Goal: Task Accomplishment & Management: Use online tool/utility

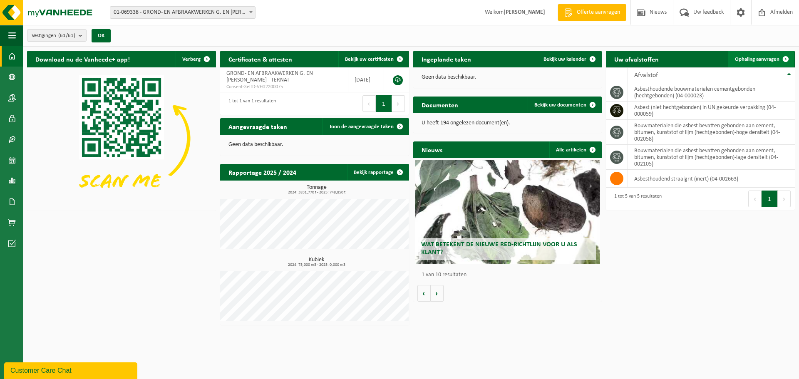
click at [760, 57] on span "Ophaling aanvragen" at bounding box center [757, 59] width 45 height 5
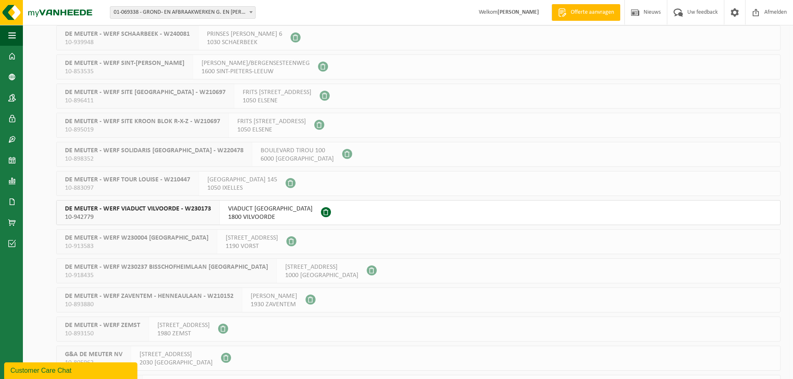
scroll to position [1457, 0]
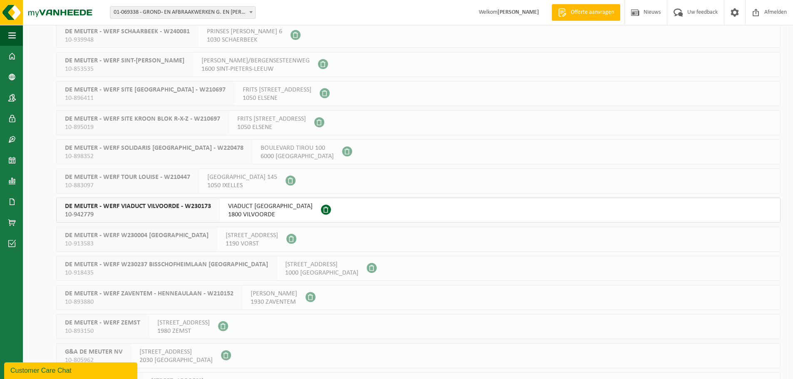
click at [252, 209] on span "VIADUCT VILVOORDE" at bounding box center [270, 206] width 85 height 8
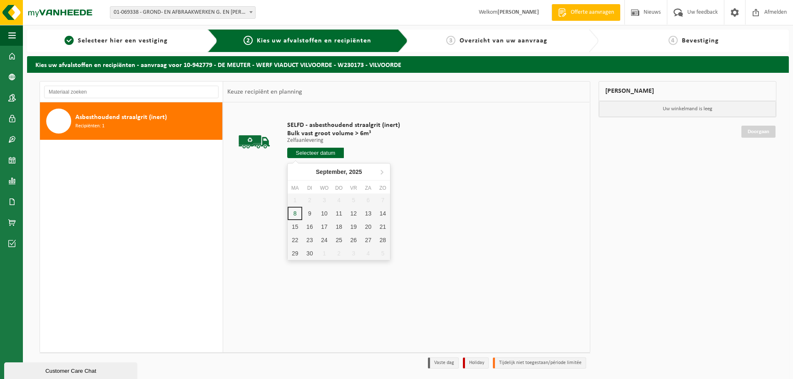
click at [323, 152] on input "text" at bounding box center [315, 153] width 57 height 10
click at [325, 211] on div "10" at bounding box center [324, 213] width 15 height 13
type input "Van 2025-09-10"
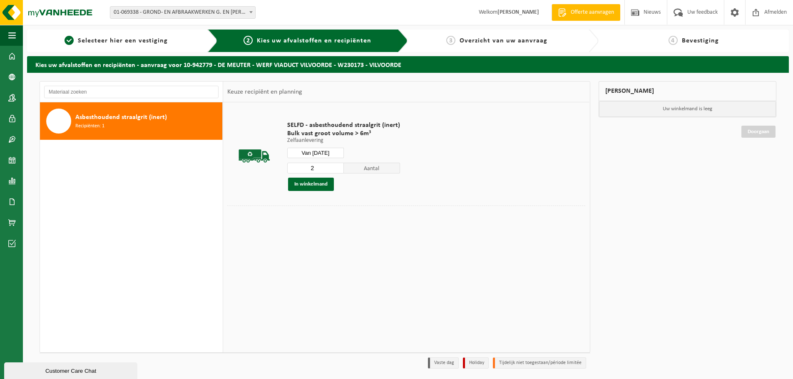
type input "2"
click at [337, 167] on input "2" at bounding box center [315, 168] width 57 height 11
click at [312, 183] on button "In winkelmand" at bounding box center [311, 184] width 46 height 13
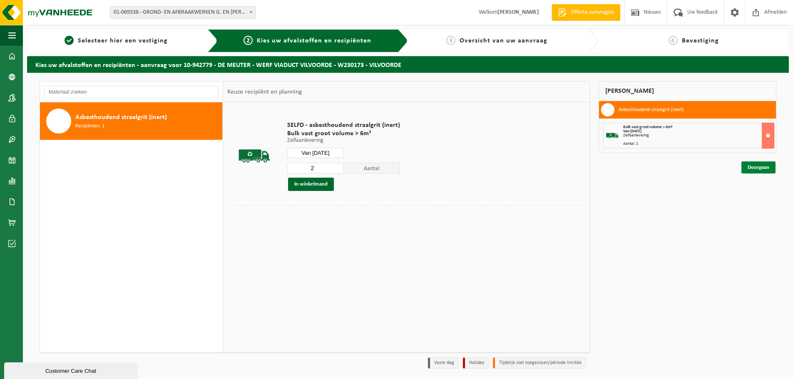
click at [762, 168] on link "Doorgaan" at bounding box center [758, 168] width 34 height 12
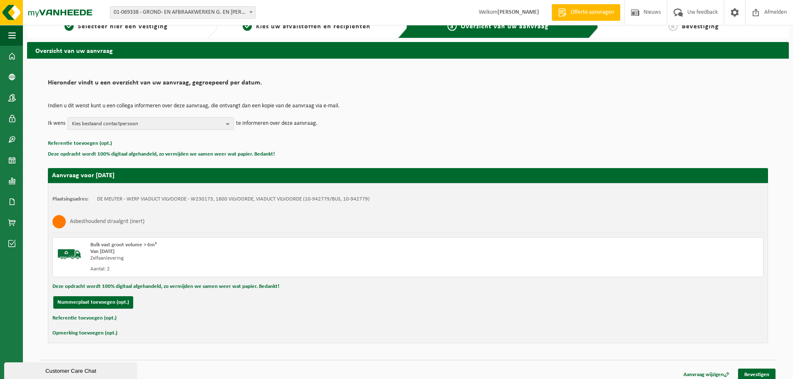
scroll to position [20, 0]
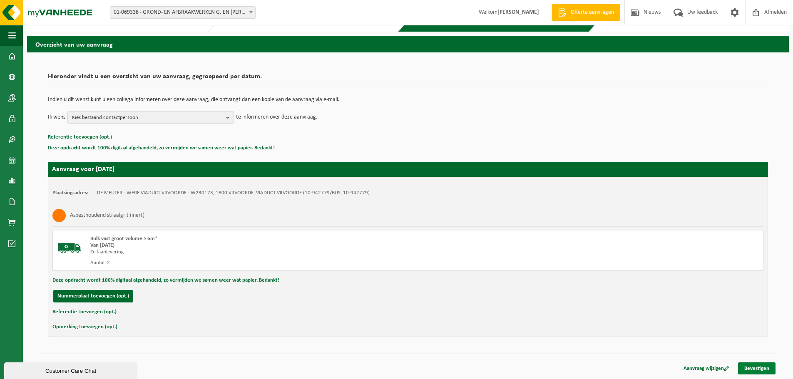
click at [765, 365] on link "Bevestigen" at bounding box center [756, 369] width 37 height 12
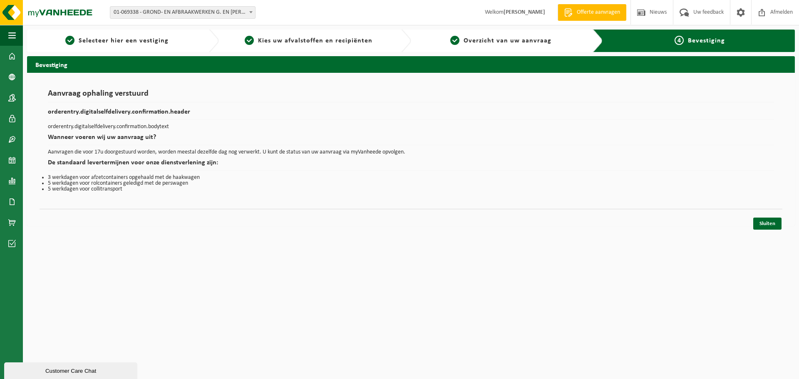
click at [82, 257] on html "Vestiging: 01-069338 - GROND- EN AFBRAAKWERKEN G. EN [PERSON_NAME] - TERNAT 10-…" at bounding box center [399, 189] width 799 height 379
